Goal: Communication & Community: Answer question/provide support

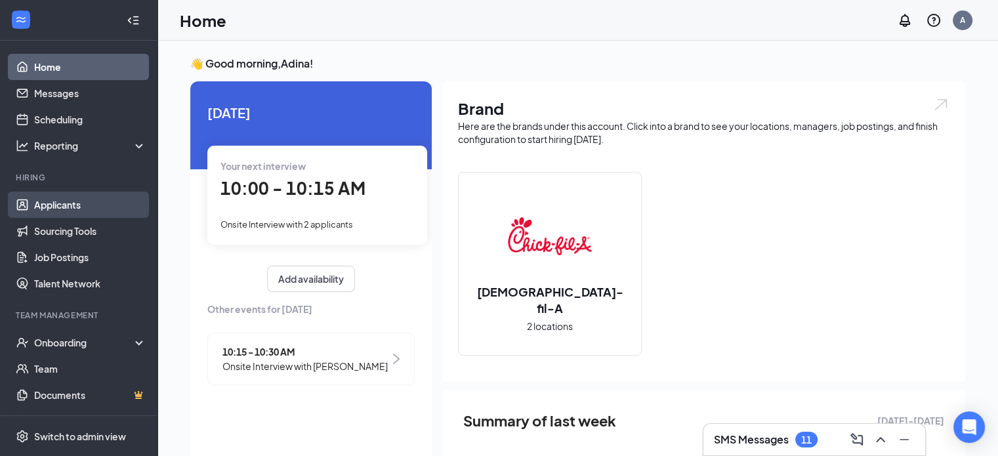
click at [56, 213] on link "Applicants" at bounding box center [90, 205] width 112 height 26
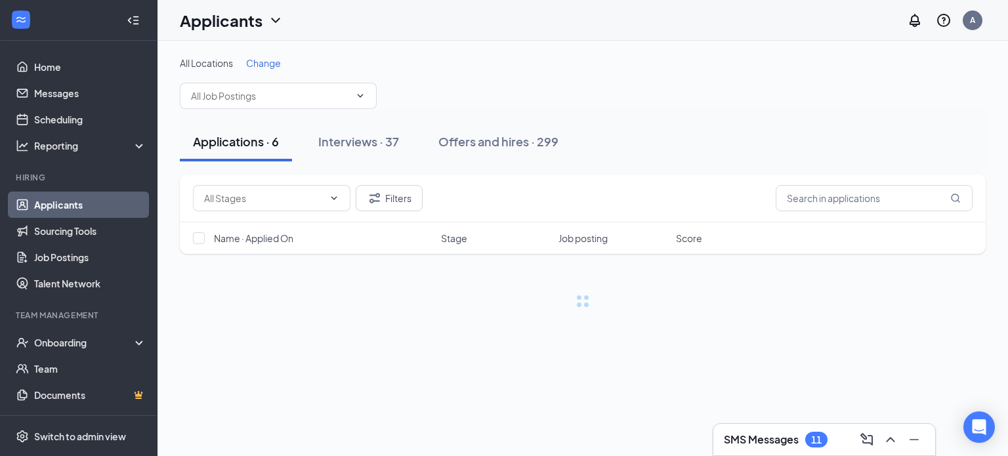
click at [781, 438] on h3 "SMS Messages" at bounding box center [761, 439] width 75 height 14
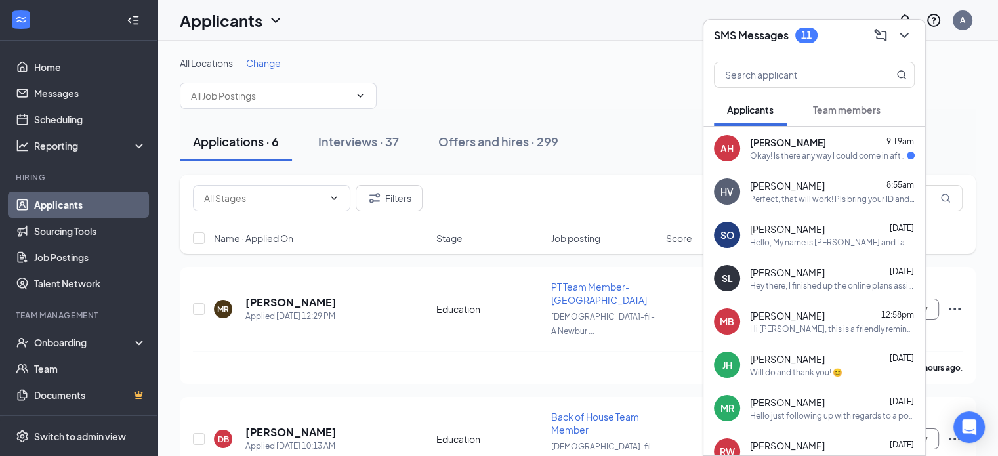
click at [794, 152] on div "Okay! Is there any way I could come in after school hours? Maybe [DATE] at 3:30" at bounding box center [828, 155] width 157 height 11
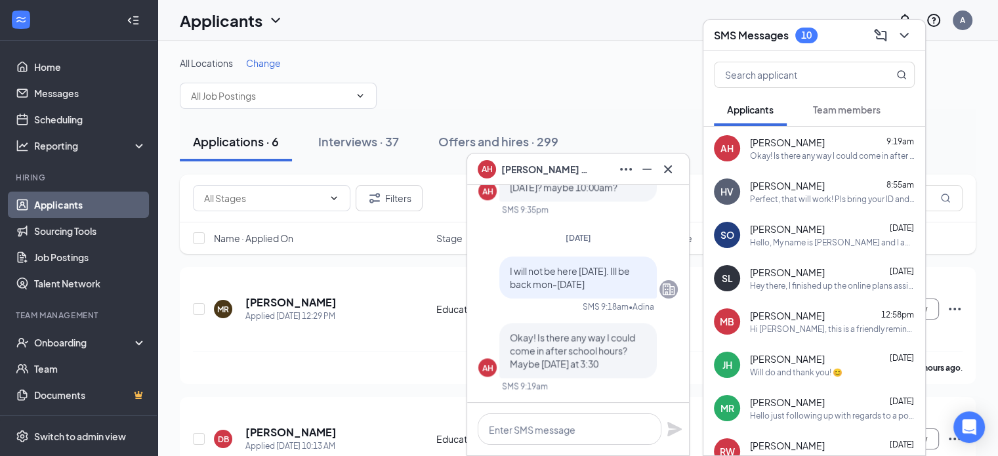
click at [567, 406] on div at bounding box center [578, 429] width 222 height 52
click at [562, 419] on textarea at bounding box center [570, 428] width 184 height 31
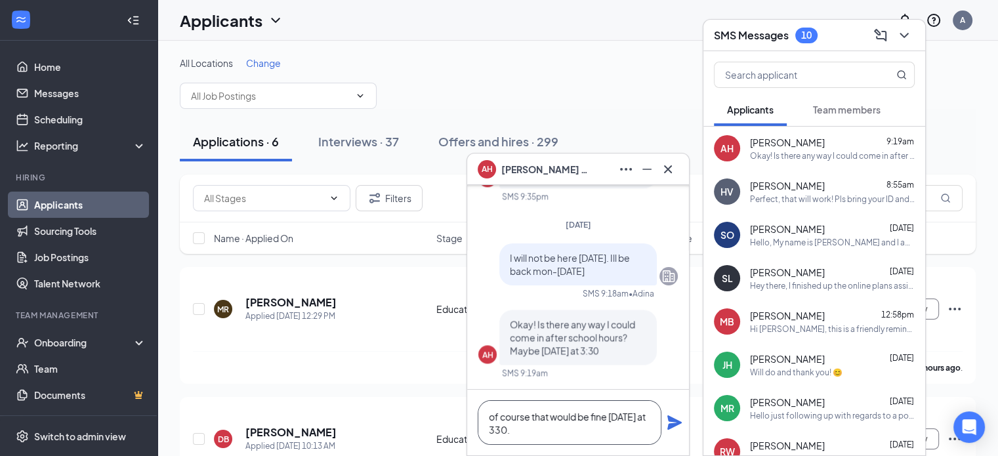
type textarea "of course that would be fine [DATE] at 330."
click at [669, 425] on icon "Plane" at bounding box center [674, 422] width 14 height 14
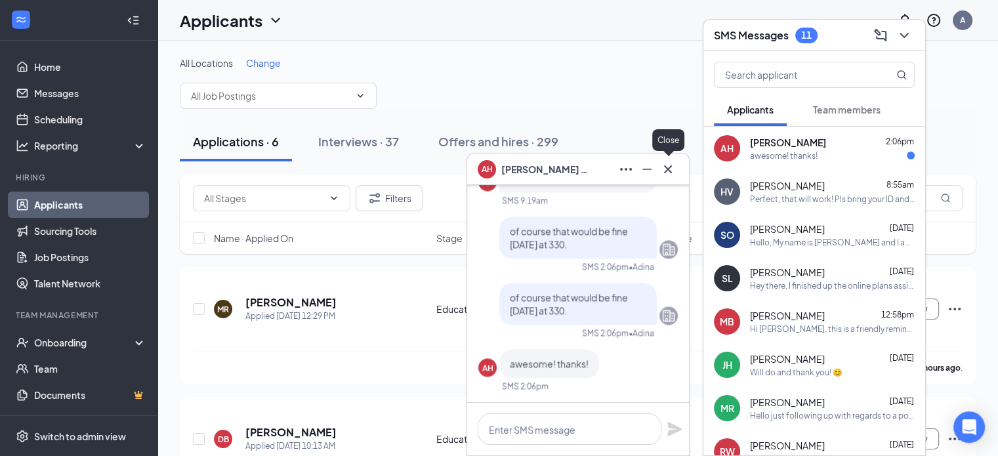
click at [669, 167] on icon "Cross" at bounding box center [668, 169] width 16 height 16
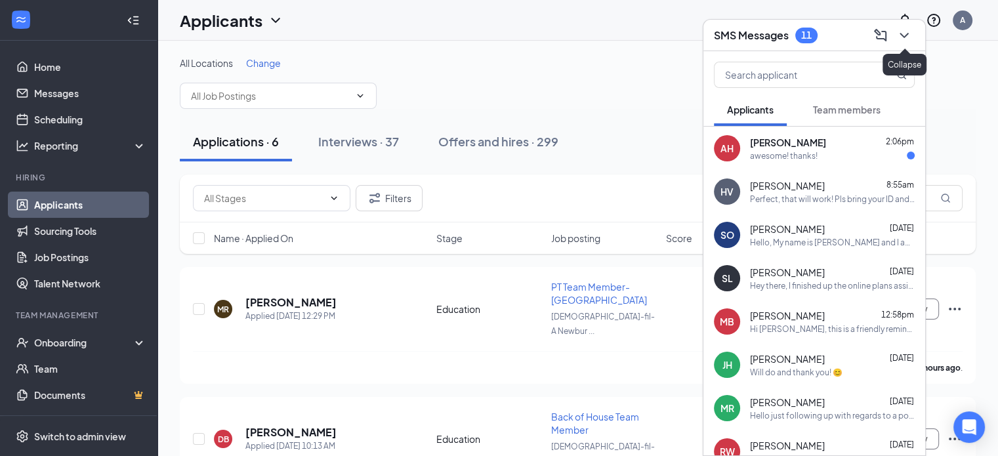
click at [904, 35] on icon "ChevronDown" at bounding box center [904, 36] width 16 height 16
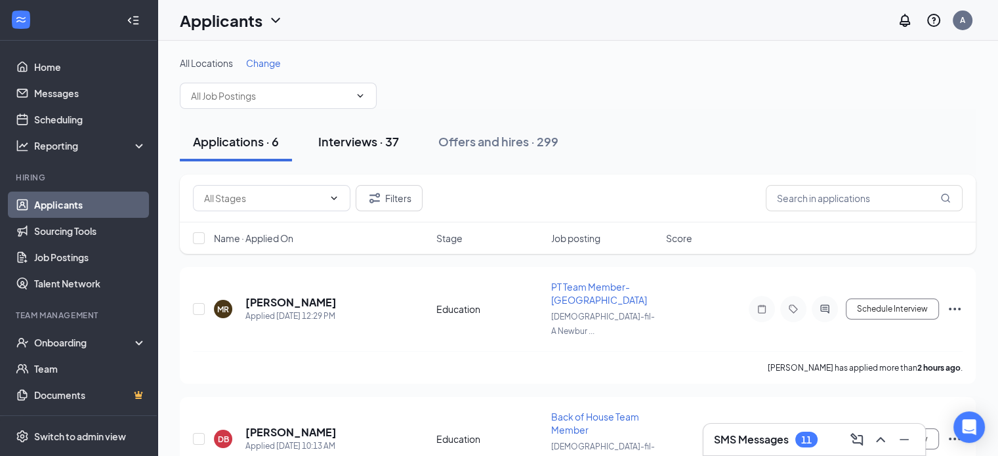
click at [352, 147] on div "Interviews · 37" at bounding box center [358, 141] width 81 height 16
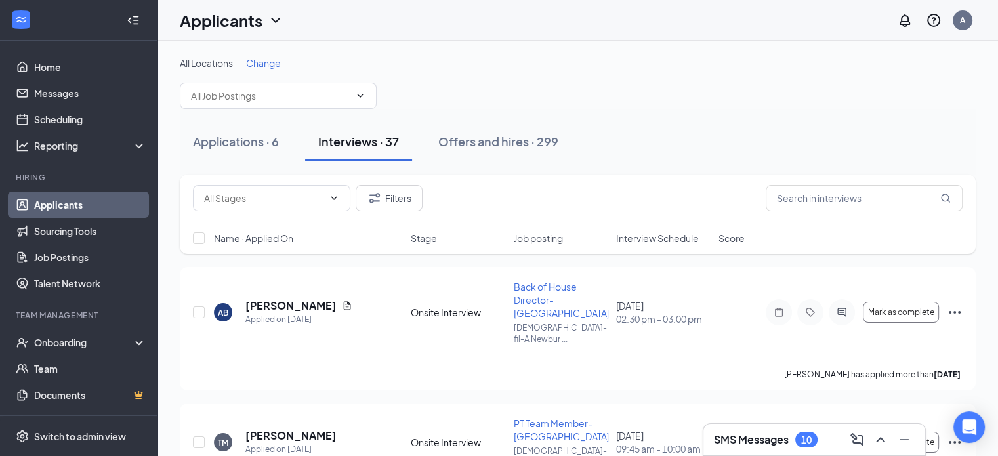
click at [352, 147] on div "Interviews · 37" at bounding box center [358, 141] width 81 height 16
click at [591, 86] on div "All Locations Change" at bounding box center [578, 82] width 796 height 52
click at [268, 144] on div "Applications · 6" at bounding box center [236, 141] width 86 height 16
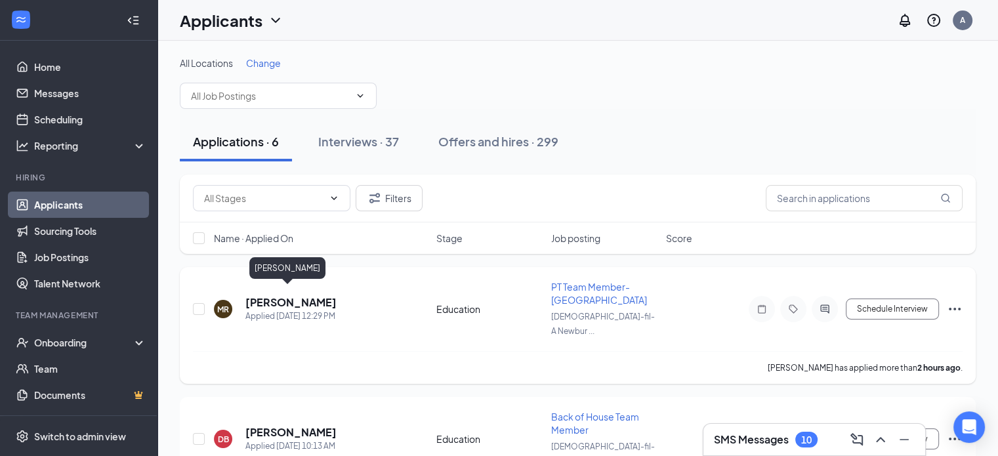
click at [273, 295] on h5 "[PERSON_NAME]" at bounding box center [290, 302] width 91 height 14
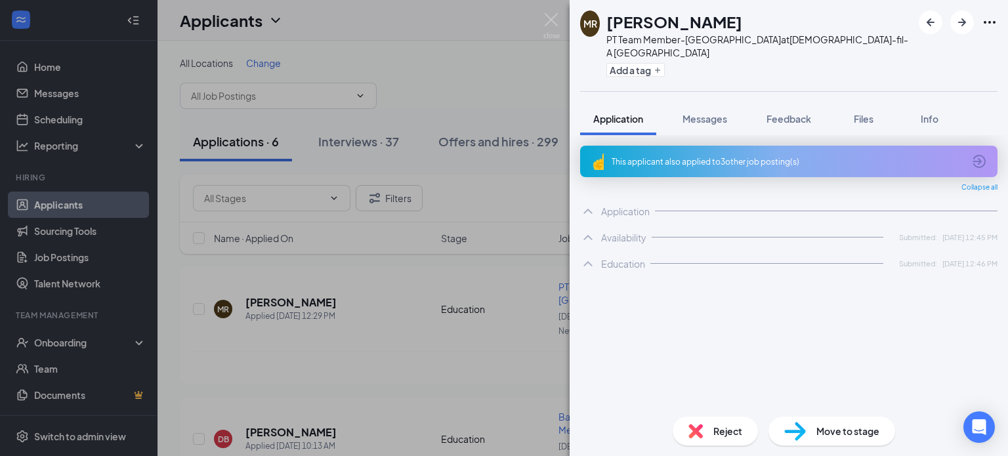
click at [761, 156] on div "This applicant also applied to 3 other job posting(s)" at bounding box center [788, 161] width 352 height 11
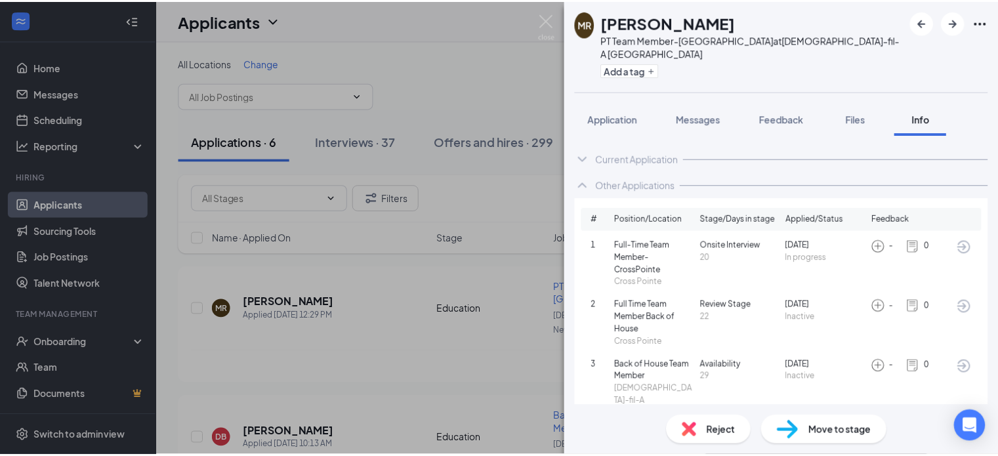
scroll to position [4, 0]
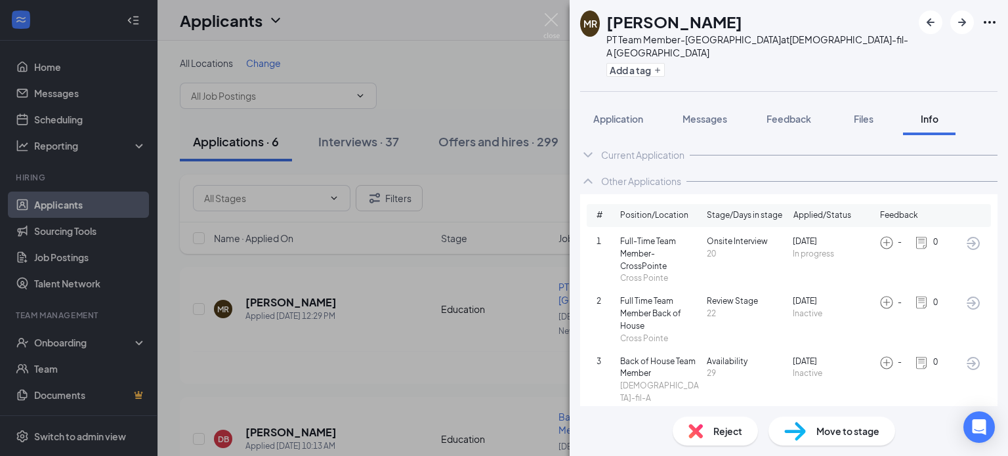
click at [703, 430] on div "Reject" at bounding box center [715, 431] width 85 height 29
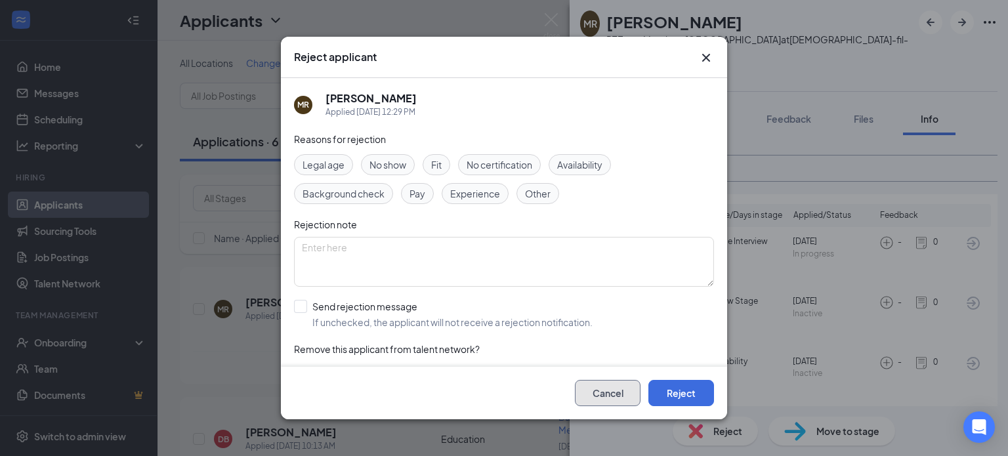
click at [596, 391] on button "Cancel" at bounding box center [608, 393] width 66 height 26
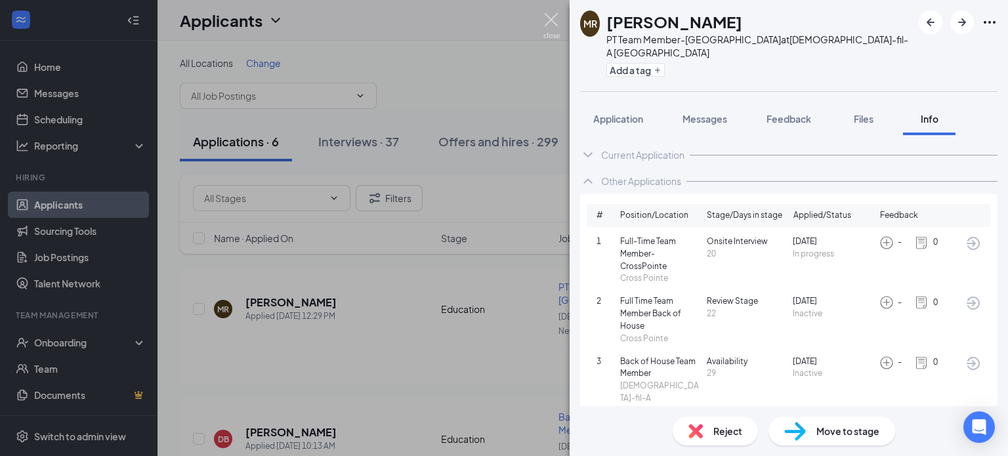
click at [554, 20] on img at bounding box center [551, 26] width 16 height 26
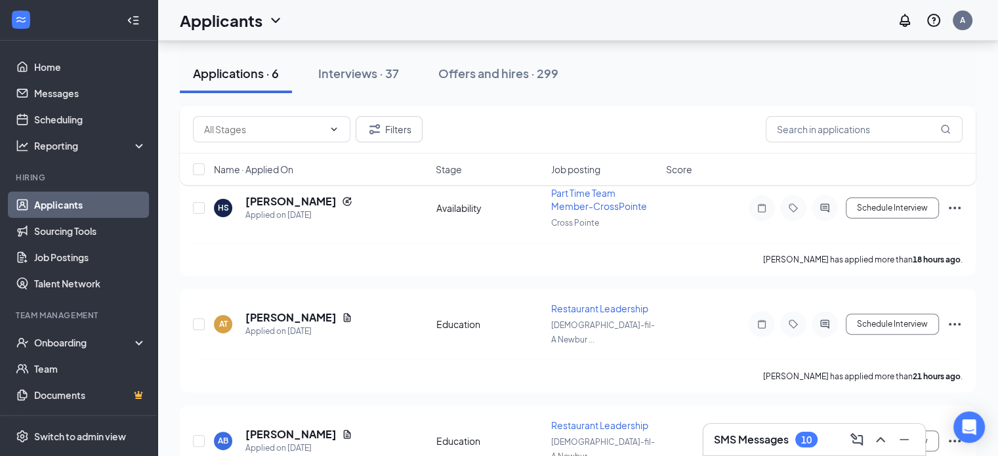
scroll to position [356, 0]
